Goal: Information Seeking & Learning: Find specific fact

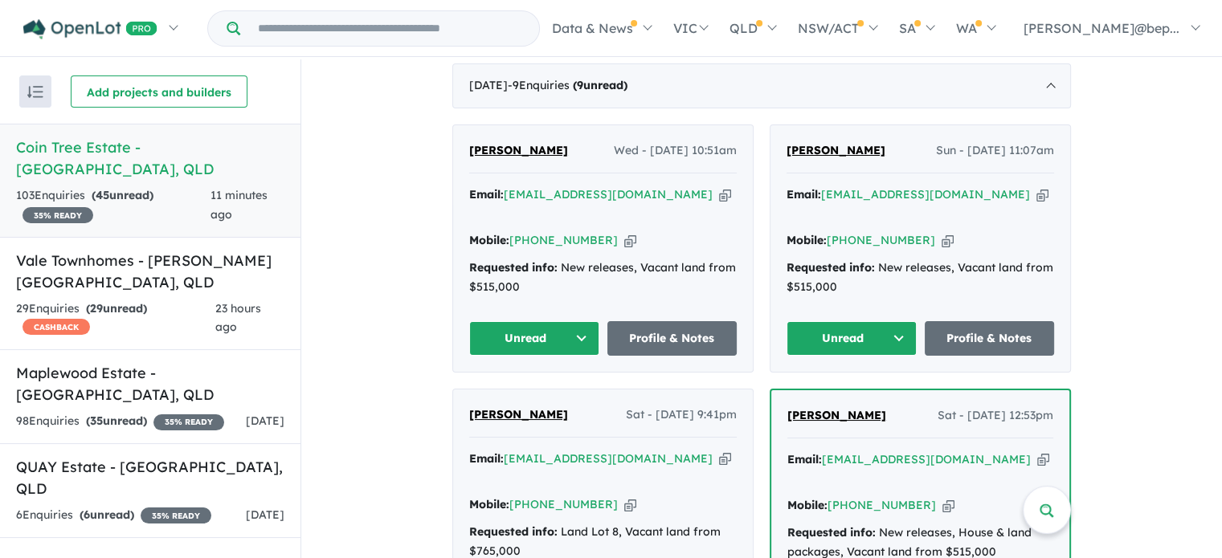
scroll to position [321, 0]
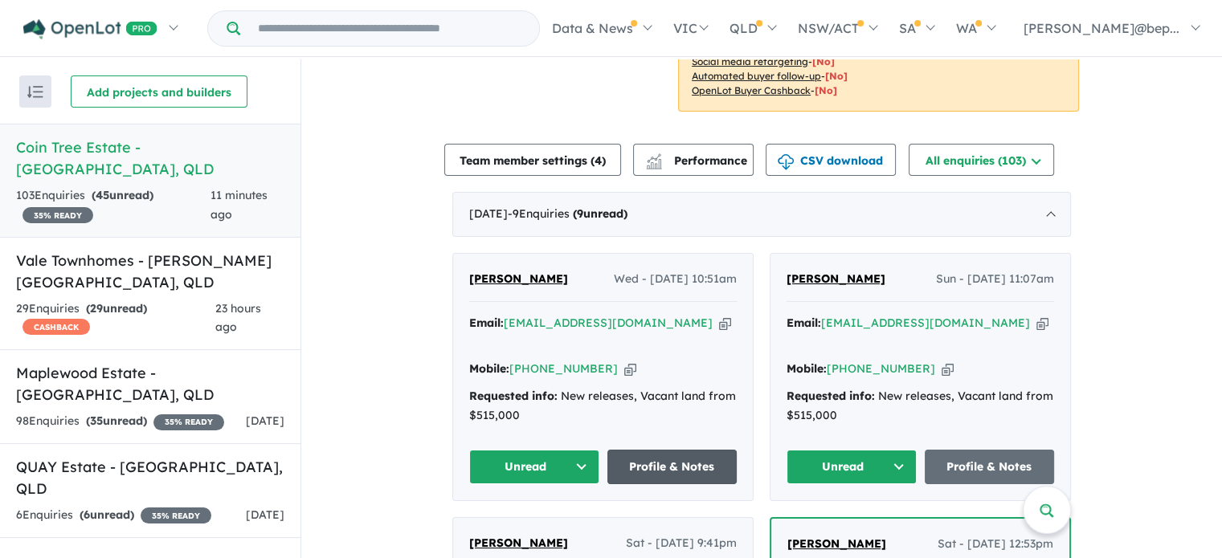
click at [668, 450] on link "Profile & Notes" at bounding box center [672, 467] width 130 height 35
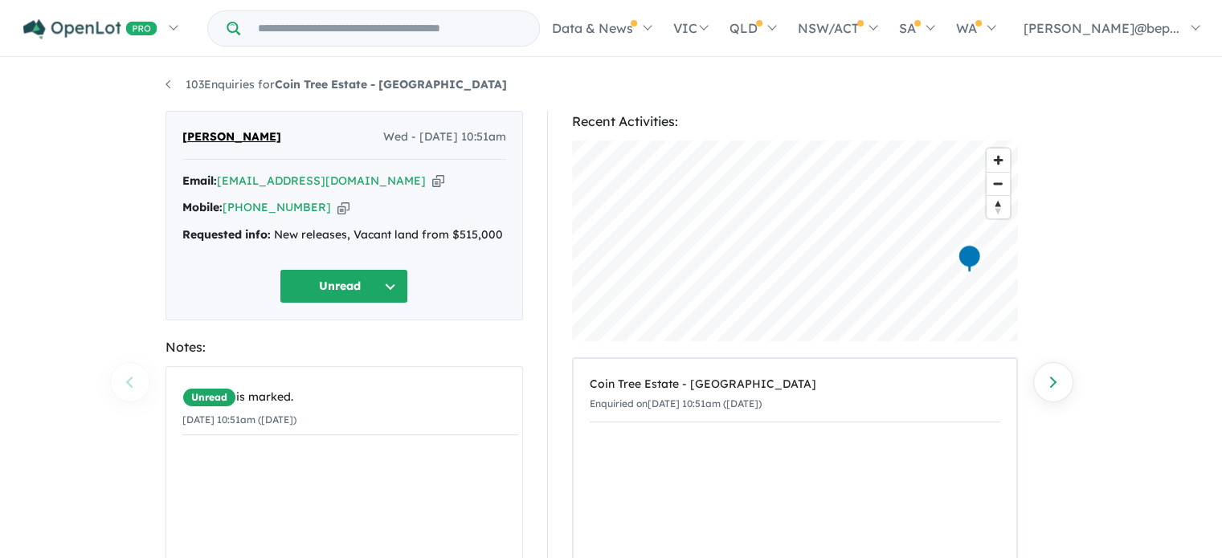
click at [432, 180] on icon "button" at bounding box center [438, 181] width 12 height 17
copy strong "Coin Tree Estate - [GEOGRAPHIC_DATA]"
drag, startPoint x: 423, startPoint y: 90, endPoint x: 282, endPoint y: 86, distance: 141.4
click at [282, 86] on ul "103 Enquiries for Coin Tree Estate - Inala" at bounding box center [610, 84] width 891 height 19
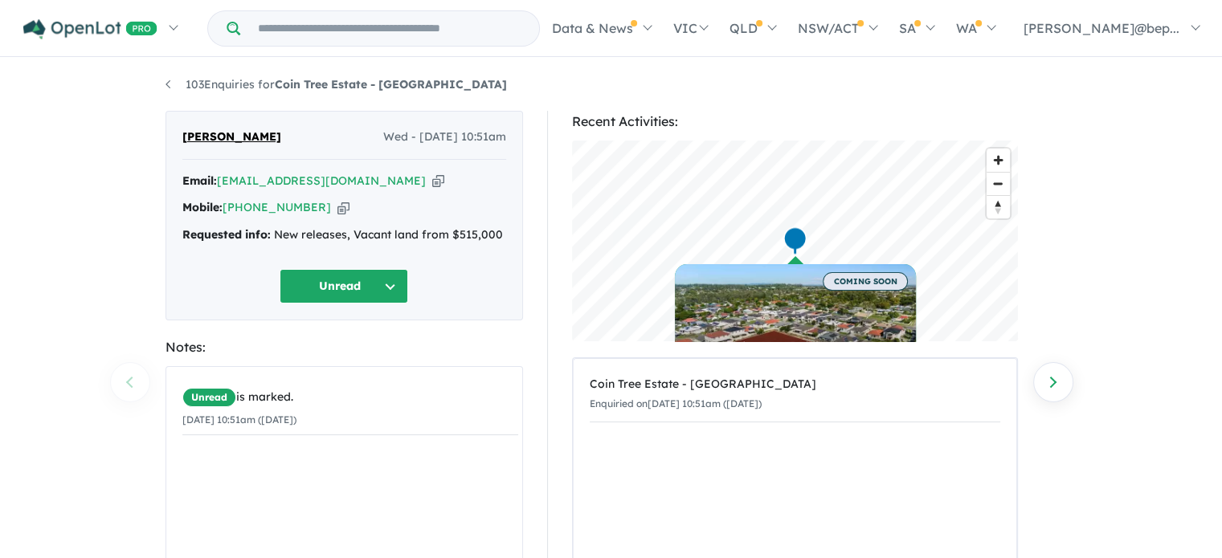
click at [202, 229] on strong "Requested info:" at bounding box center [226, 234] width 88 height 14
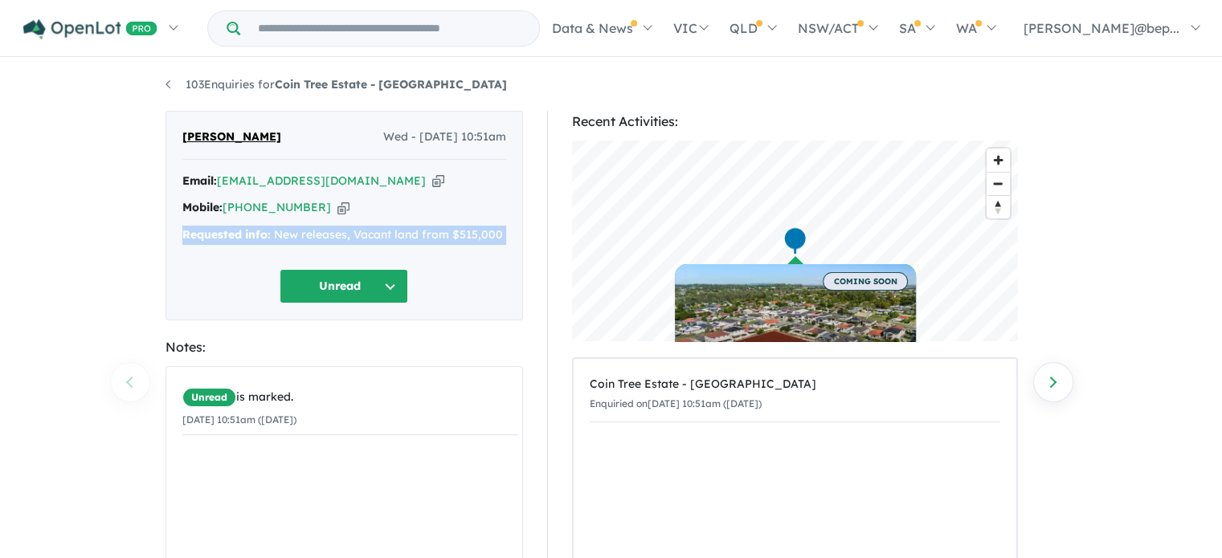
click at [202, 229] on strong "Requested info:" at bounding box center [226, 234] width 88 height 14
copy div "Requested info: New releases, Vacant land from $515,000 Unread"
